Goal: Information Seeking & Learning: Check status

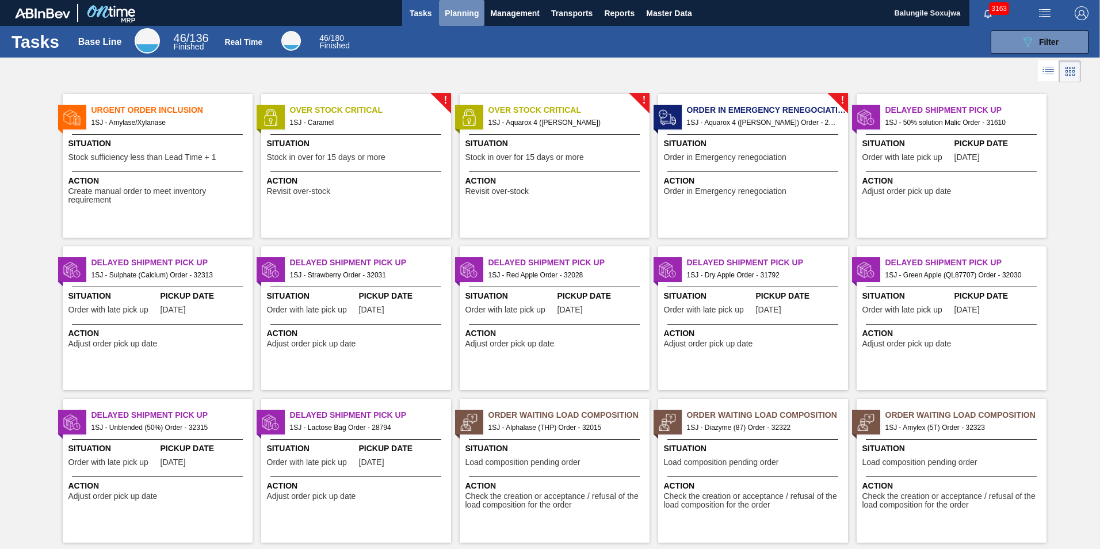
click at [451, 11] on span "Planning" at bounding box center [462, 13] width 34 height 14
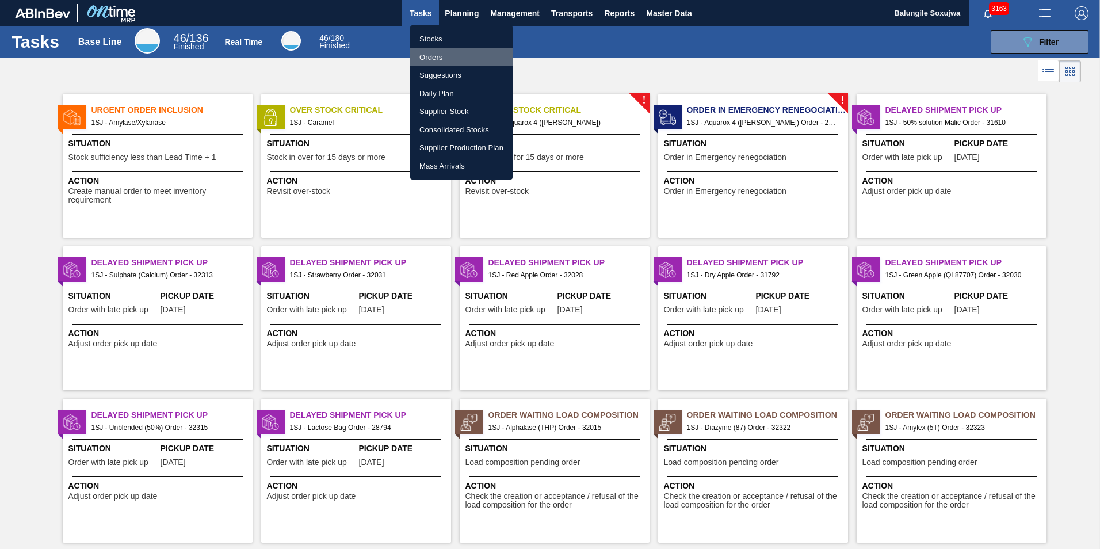
click at [436, 60] on li "Orders" at bounding box center [461, 57] width 102 height 18
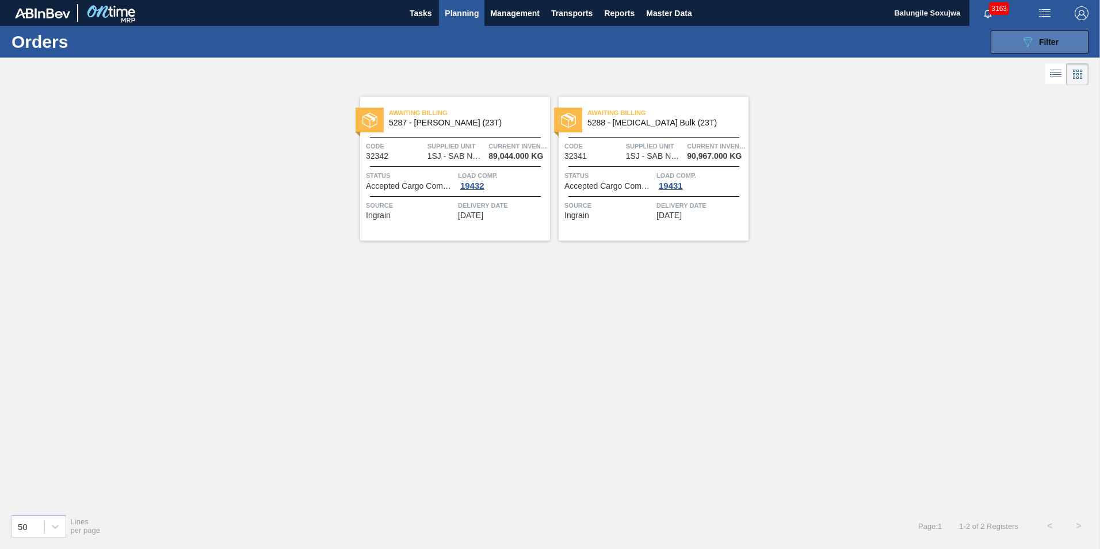
click at [1034, 45] on icon "089F7B8B-B2A5-4AFE-B5C0-19BA573D28AC" at bounding box center [1028, 42] width 14 height 14
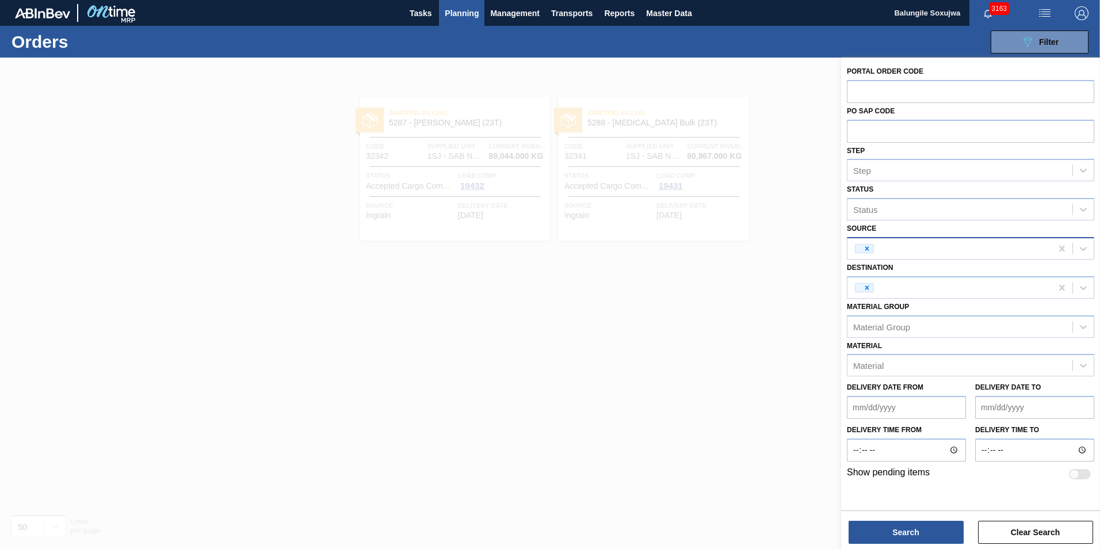
click at [1029, 245] on div at bounding box center [950, 248] width 204 height 17
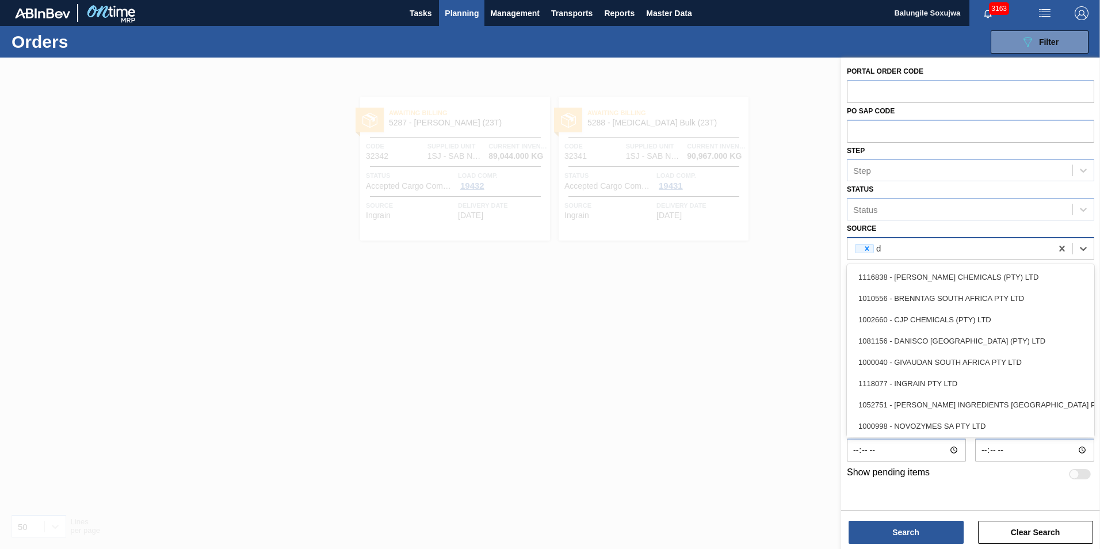
type input "da"
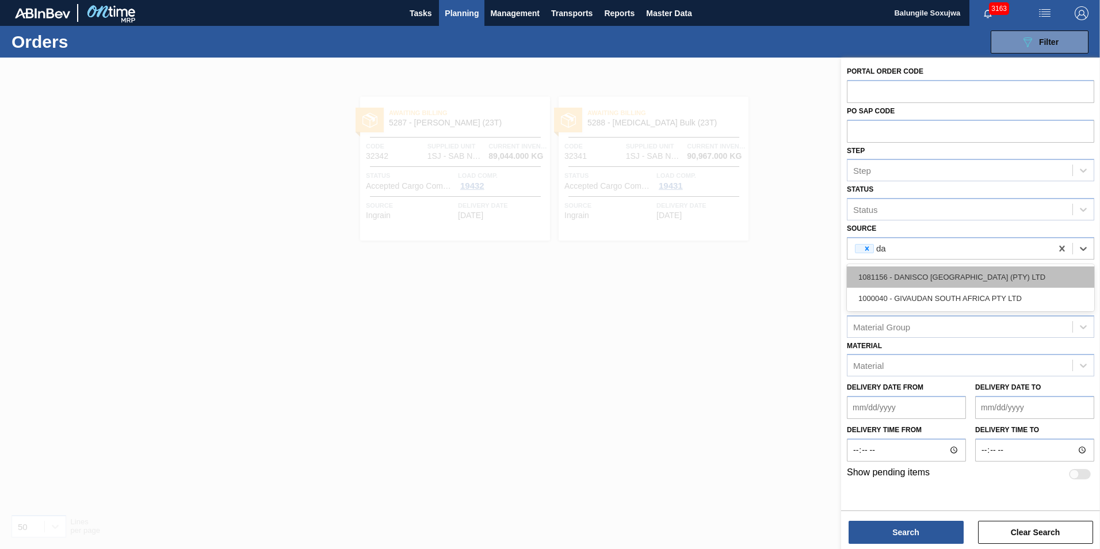
click at [975, 281] on div "1081156 - DANISCO [GEOGRAPHIC_DATA] (PTY) LTD" at bounding box center [970, 276] width 247 height 21
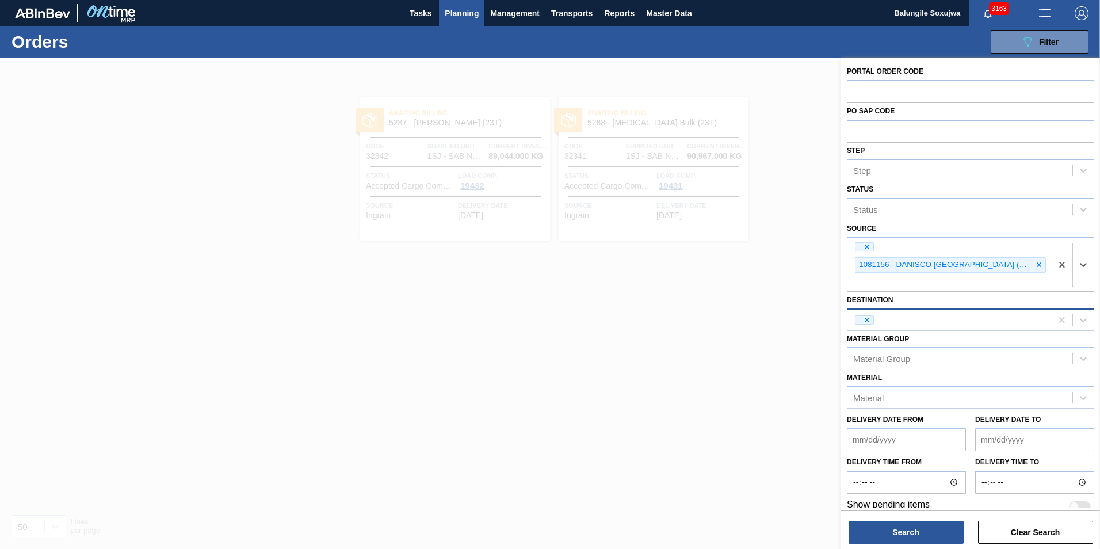
click at [934, 314] on div at bounding box center [950, 319] width 204 height 17
click at [934, 318] on div at bounding box center [950, 319] width 204 height 17
click at [928, 321] on div at bounding box center [950, 319] width 204 height 17
click at [927, 342] on div "1SJ - SAB Newlands Brewery" at bounding box center [970, 348] width 247 height 21
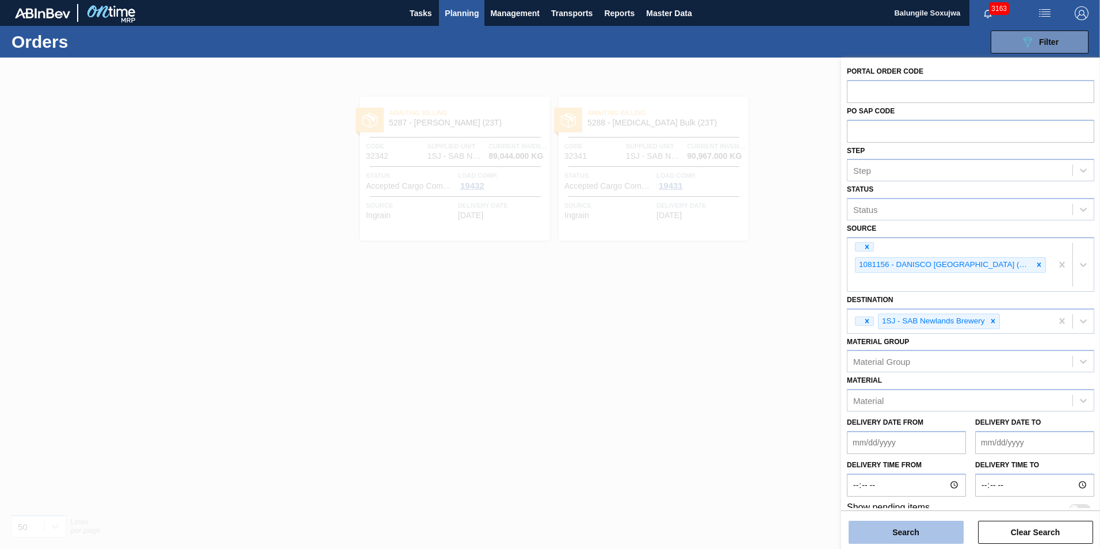
click at [917, 536] on button "Search" at bounding box center [906, 532] width 115 height 23
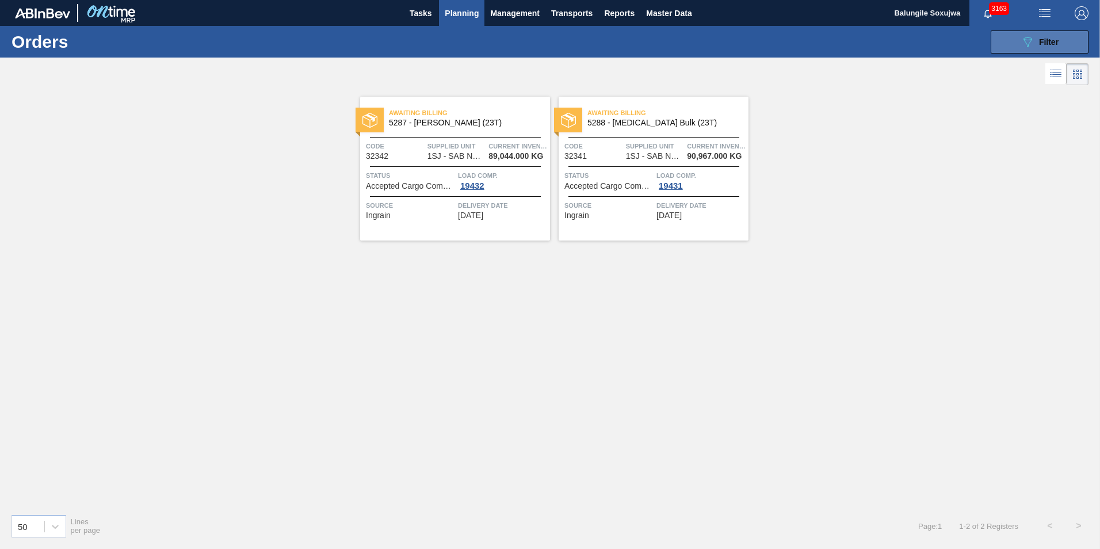
click at [1043, 41] on span "Filter" at bounding box center [1049, 41] width 20 height 9
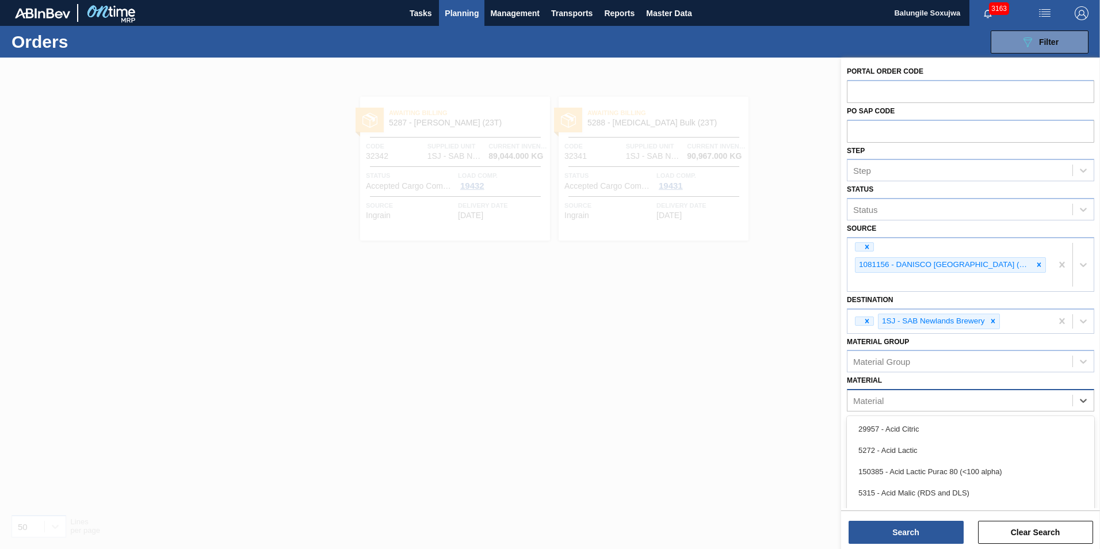
click at [1026, 391] on div "Material" at bounding box center [970, 400] width 247 height 22
type input "al"
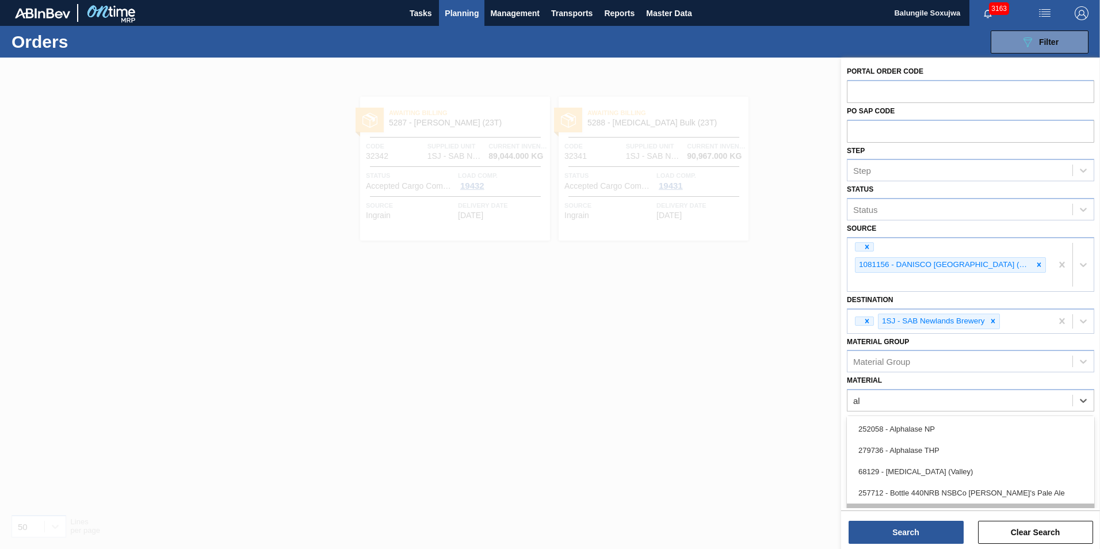
scroll to position [44, 0]
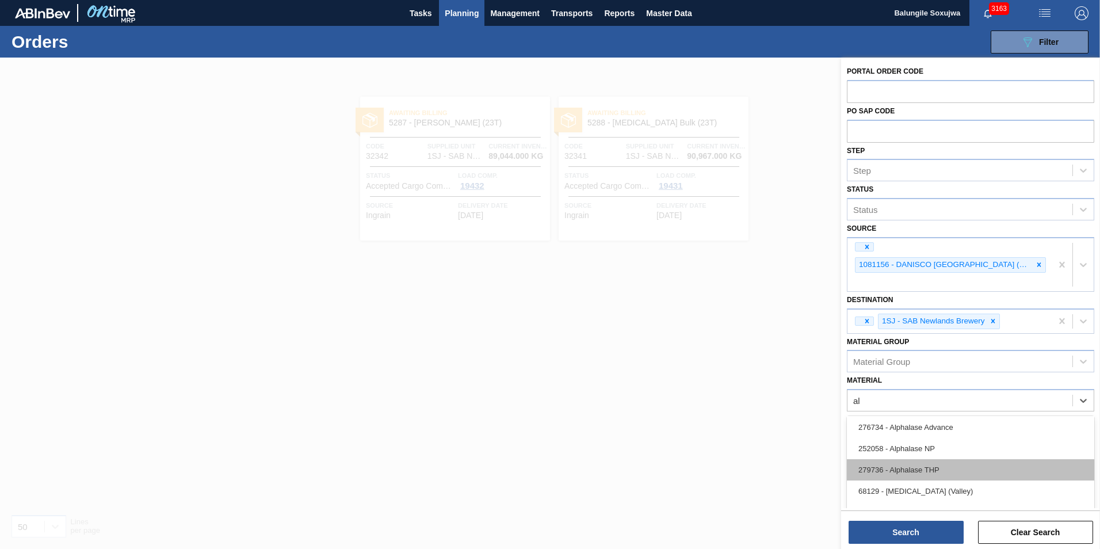
click at [949, 472] on div "279736 - Alphalase THP" at bounding box center [970, 469] width 247 height 21
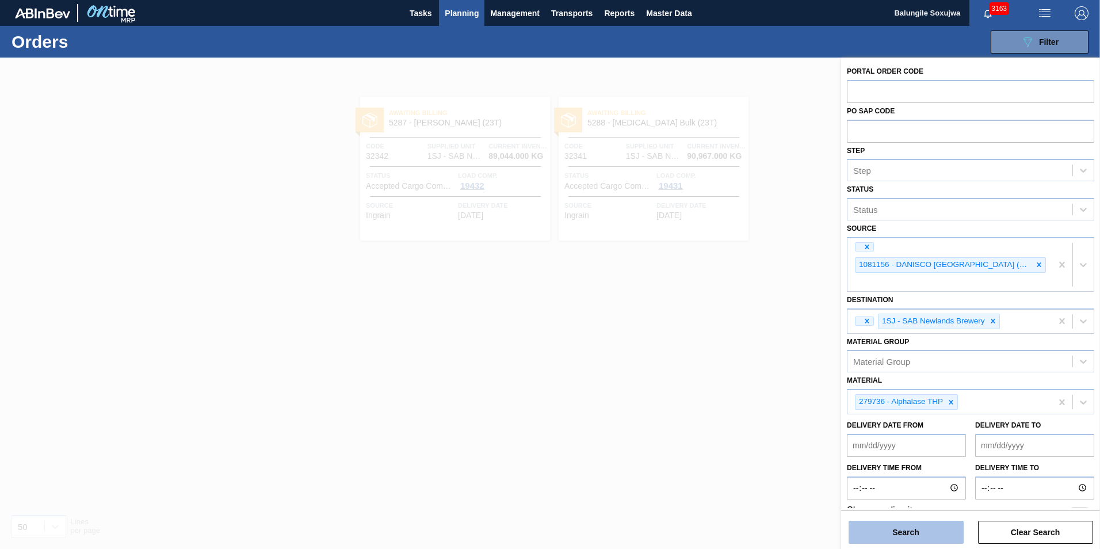
click at [929, 528] on button "Search" at bounding box center [906, 532] width 115 height 23
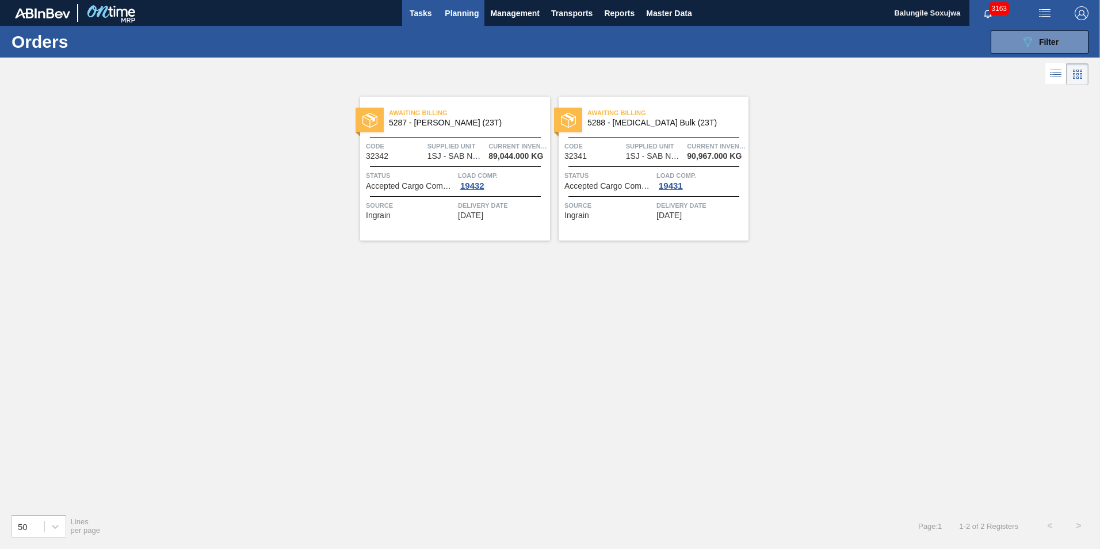
click at [425, 12] on span "Tasks" at bounding box center [420, 13] width 25 height 14
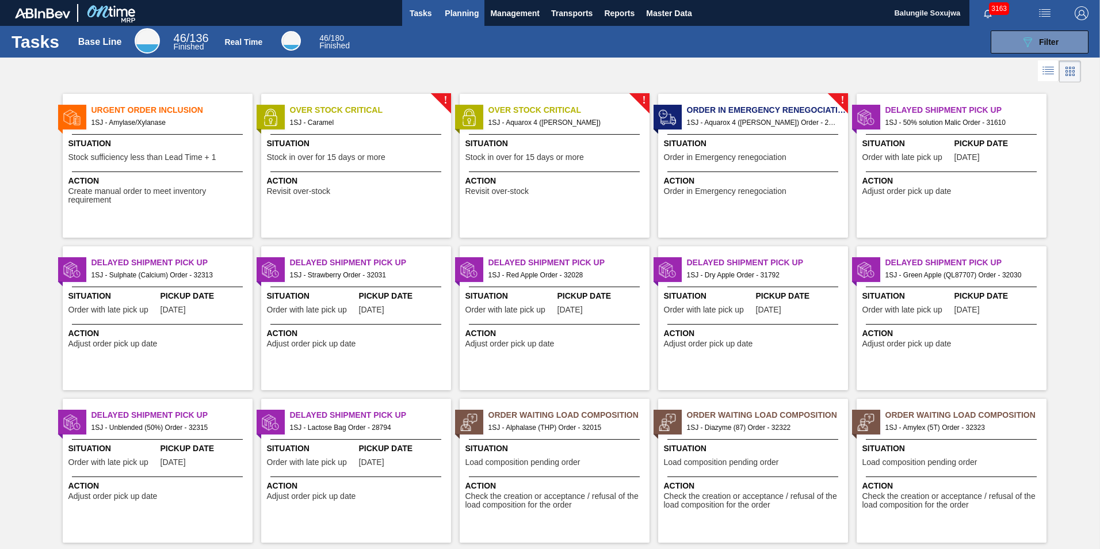
click at [464, 11] on span "Planning" at bounding box center [462, 13] width 34 height 14
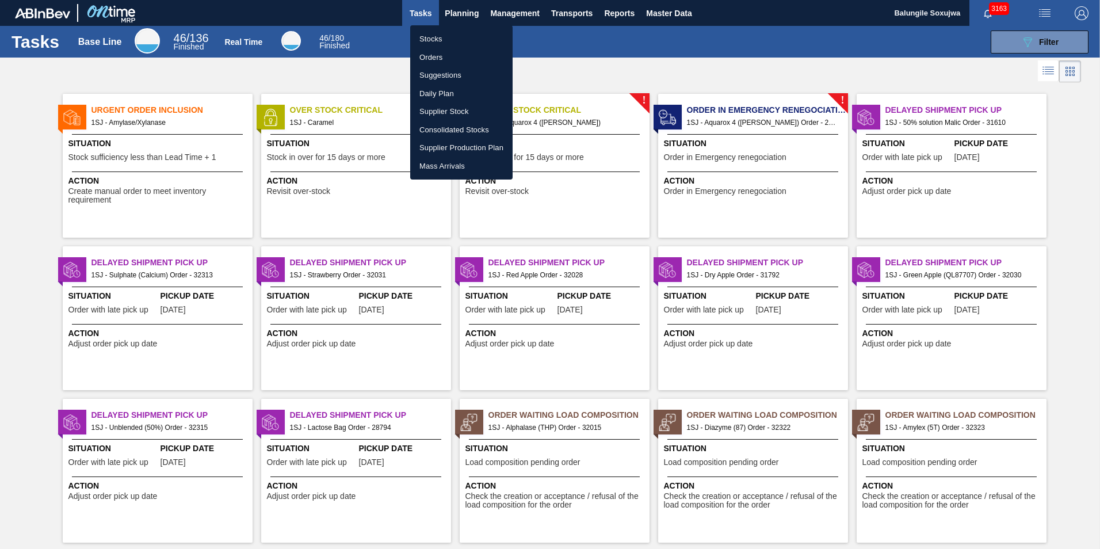
click at [435, 38] on li "Stocks" at bounding box center [461, 39] width 102 height 18
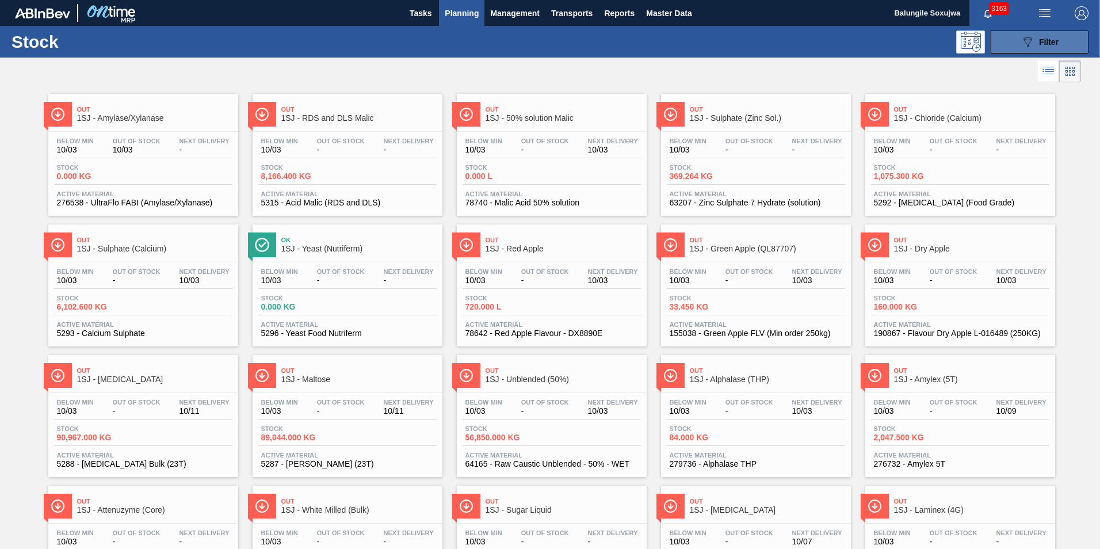
click at [1054, 41] on span "Filter" at bounding box center [1049, 41] width 20 height 9
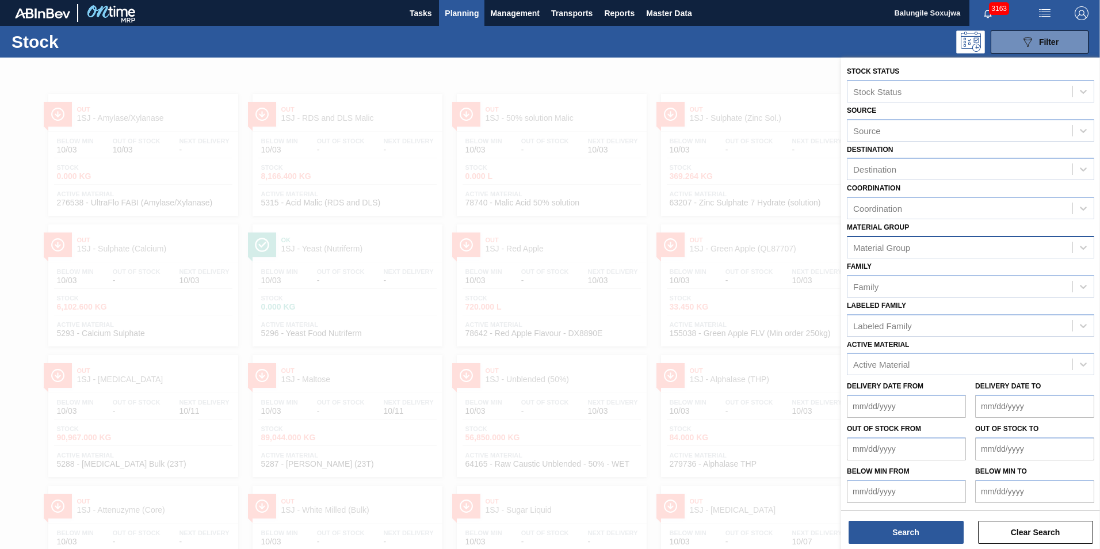
click at [916, 245] on div "Material Group" at bounding box center [960, 247] width 225 height 17
click at [947, 178] on div "Destination" at bounding box center [970, 169] width 247 height 22
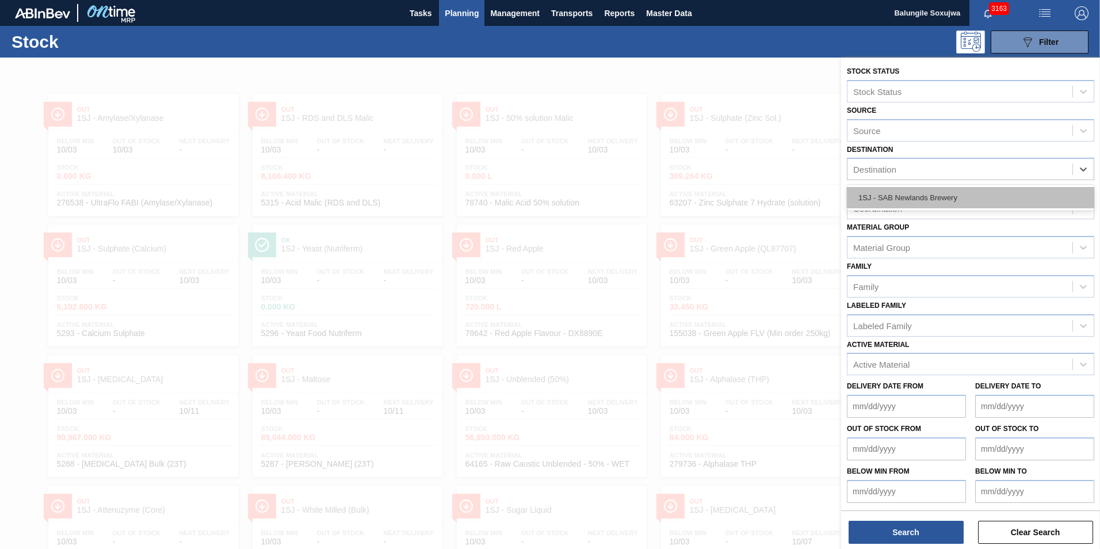
click at [936, 207] on div "1SJ - SAB Newlands Brewery" at bounding box center [970, 197] width 247 height 21
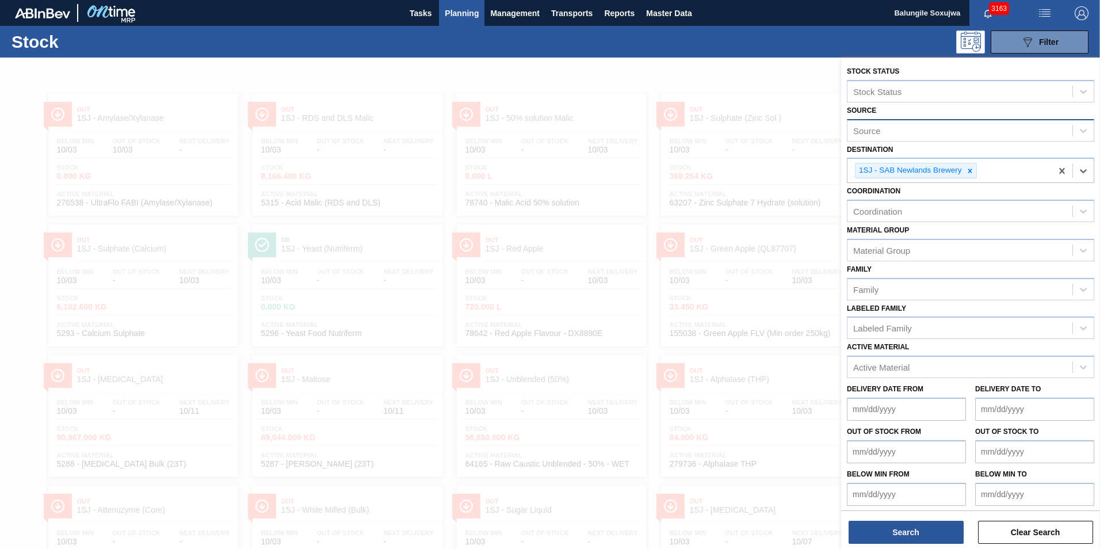
click at [934, 127] on div "Source" at bounding box center [960, 130] width 225 height 17
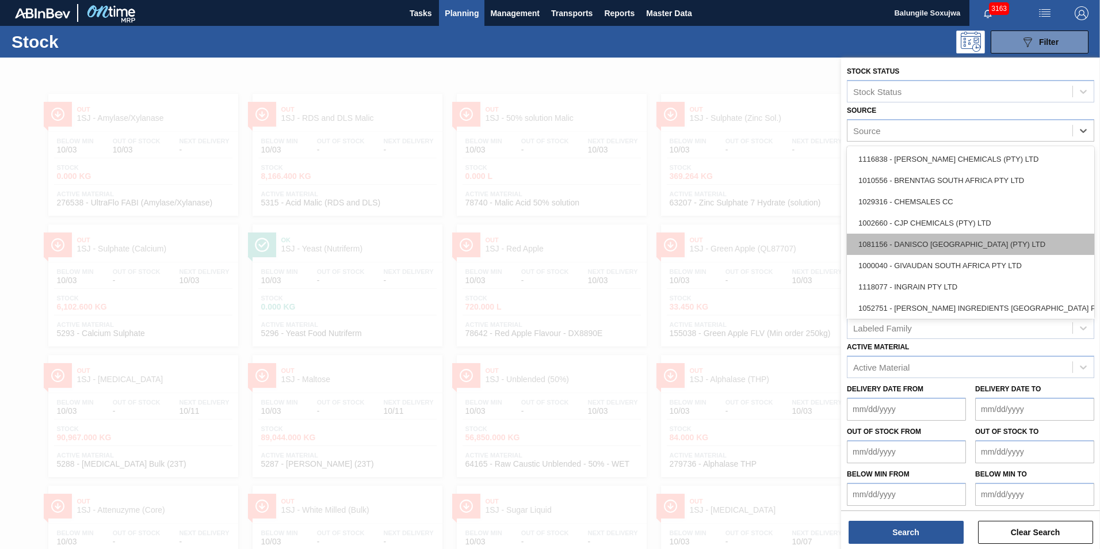
click at [945, 245] on div "1081156 - DANISCO [GEOGRAPHIC_DATA] (PTY) LTD" at bounding box center [970, 244] width 247 height 21
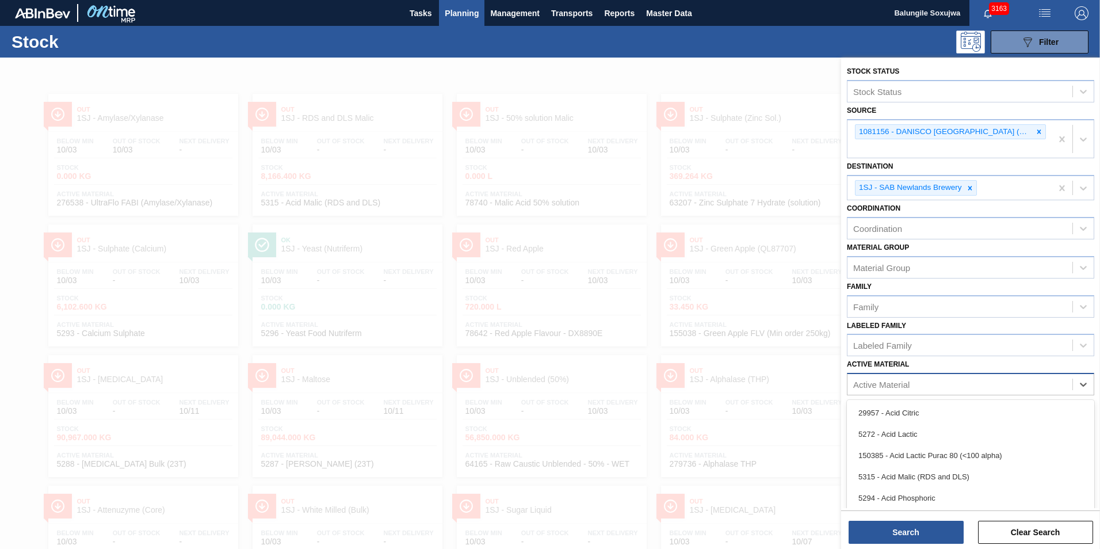
scroll to position [28, 0]
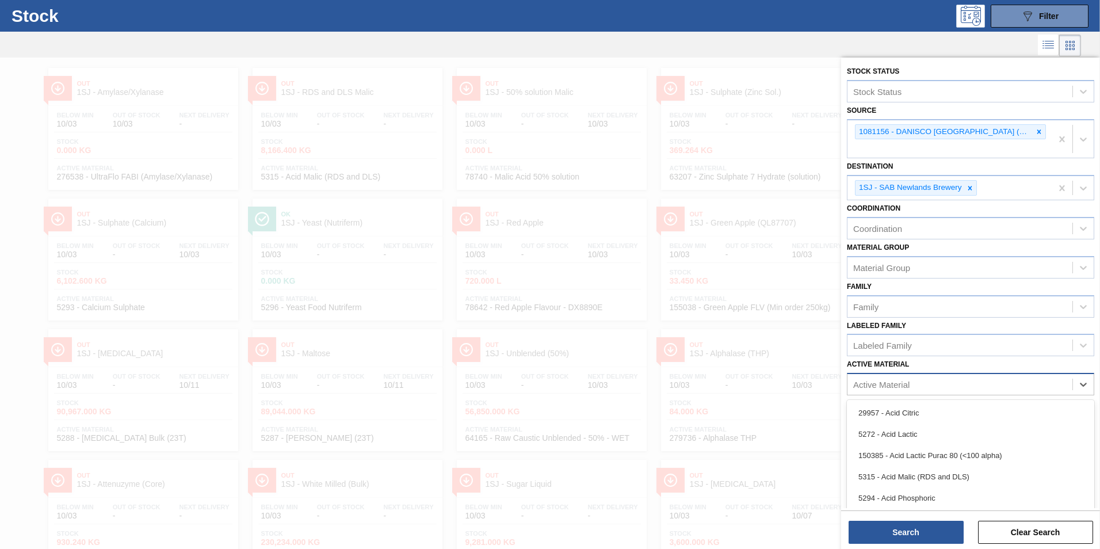
click at [916, 381] on div "Active Material" at bounding box center [960, 384] width 225 height 17
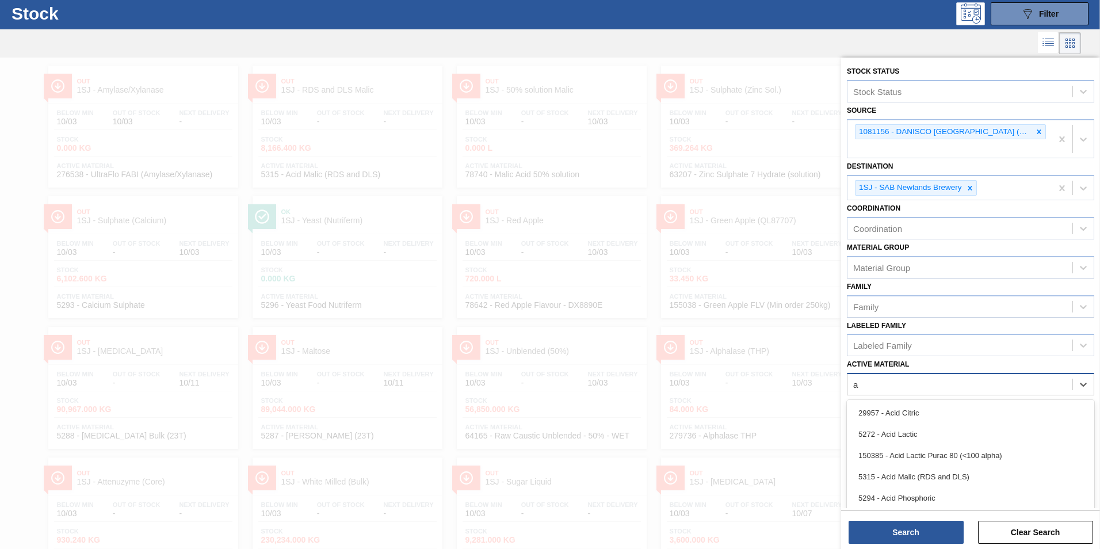
type Material "al"
drag, startPoint x: 935, startPoint y: 494, endPoint x: 935, endPoint y: 482, distance: 12.1
click at [935, 494] on div "279736 - Alphalase THP" at bounding box center [970, 497] width 247 height 21
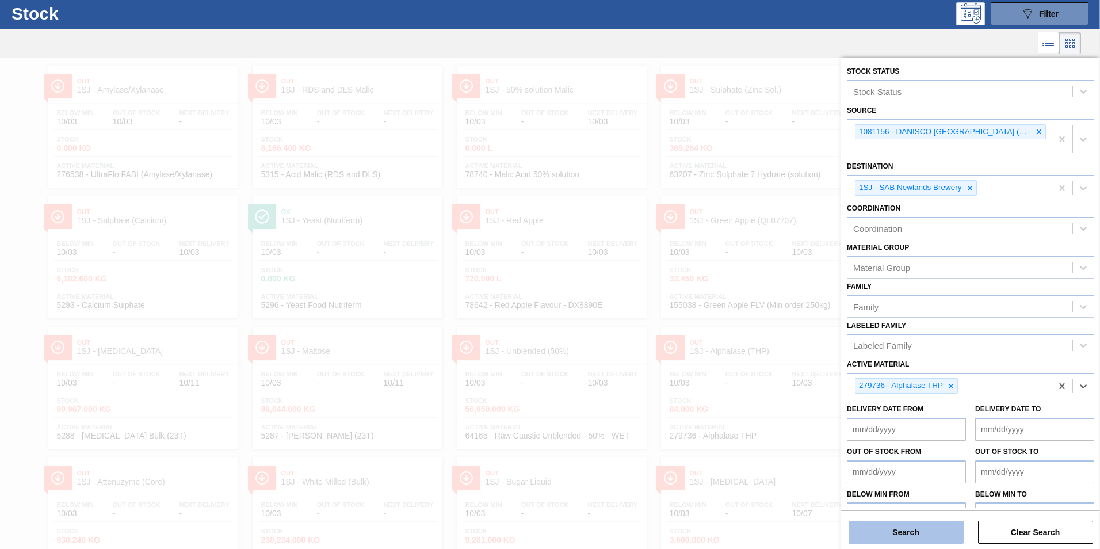
click at [925, 527] on button "Search" at bounding box center [906, 532] width 115 height 23
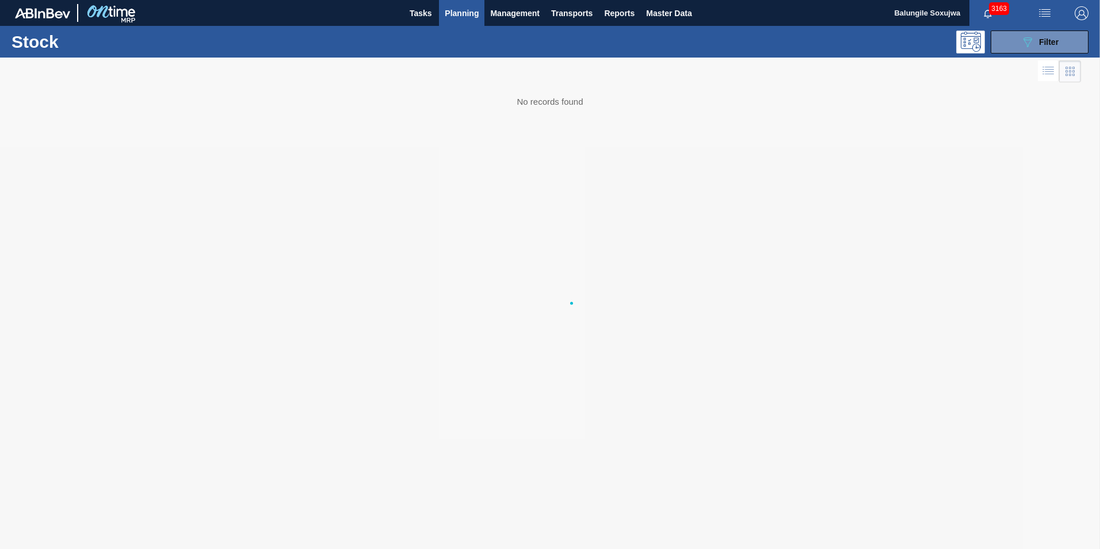
scroll to position [0, 0]
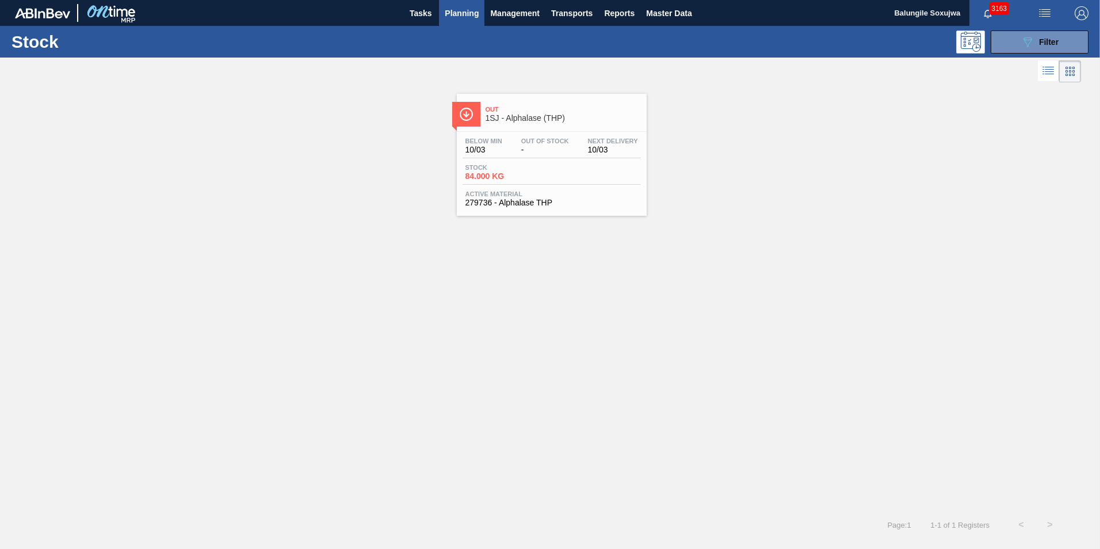
click at [560, 126] on div "Out 1SJ - Alphalase (THP)" at bounding box center [563, 114] width 155 height 26
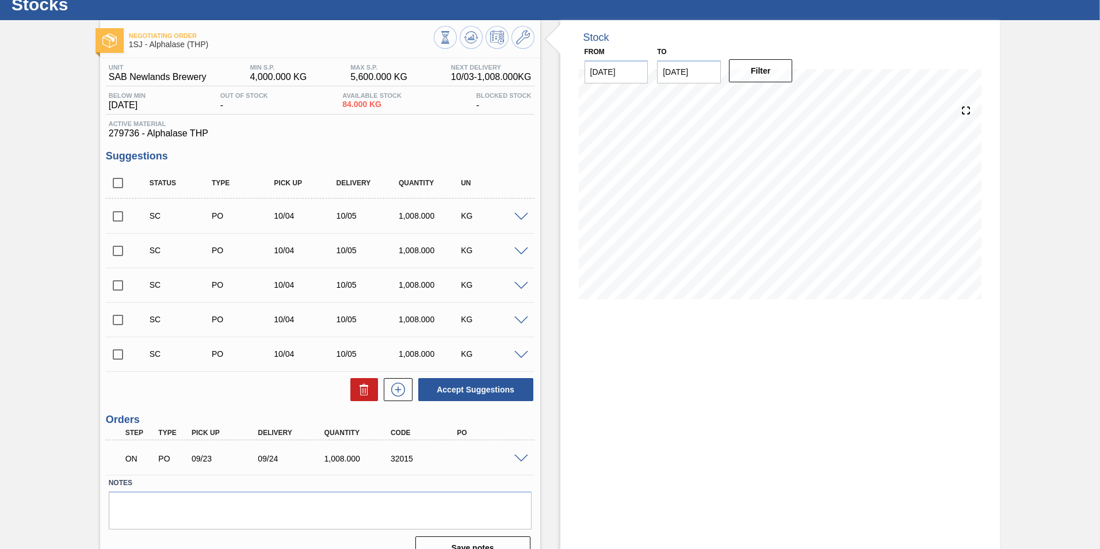
scroll to position [58, 0]
